Goal: Share content

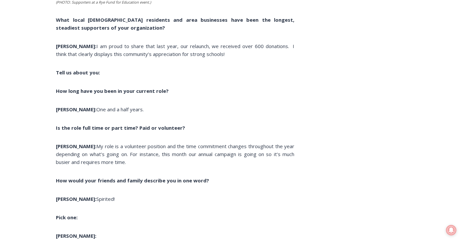
scroll to position [2014, 0]
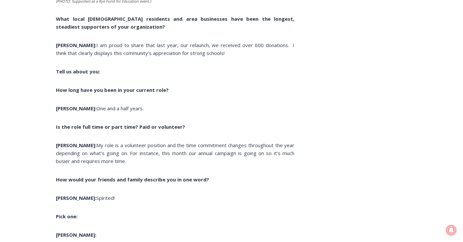
drag, startPoint x: 74, startPoint y: 56, endPoint x: 207, endPoint y: 61, distance: 133.6
click at [207, 57] on p "[PERSON_NAME]: I am proud to share that last year, our relaunch, we received ov…" at bounding box center [175, 49] width 238 height 16
copy span "I am proud to share that last year, our relaunch, we received over 600 donation…"
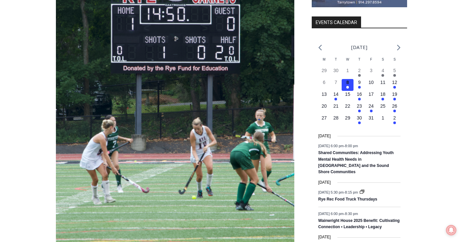
scroll to position [798, 0]
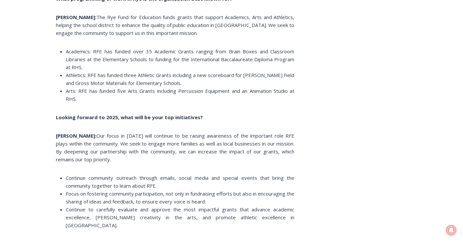
scroll to position [1628, 0]
